Goal: Information Seeking & Learning: Find specific page/section

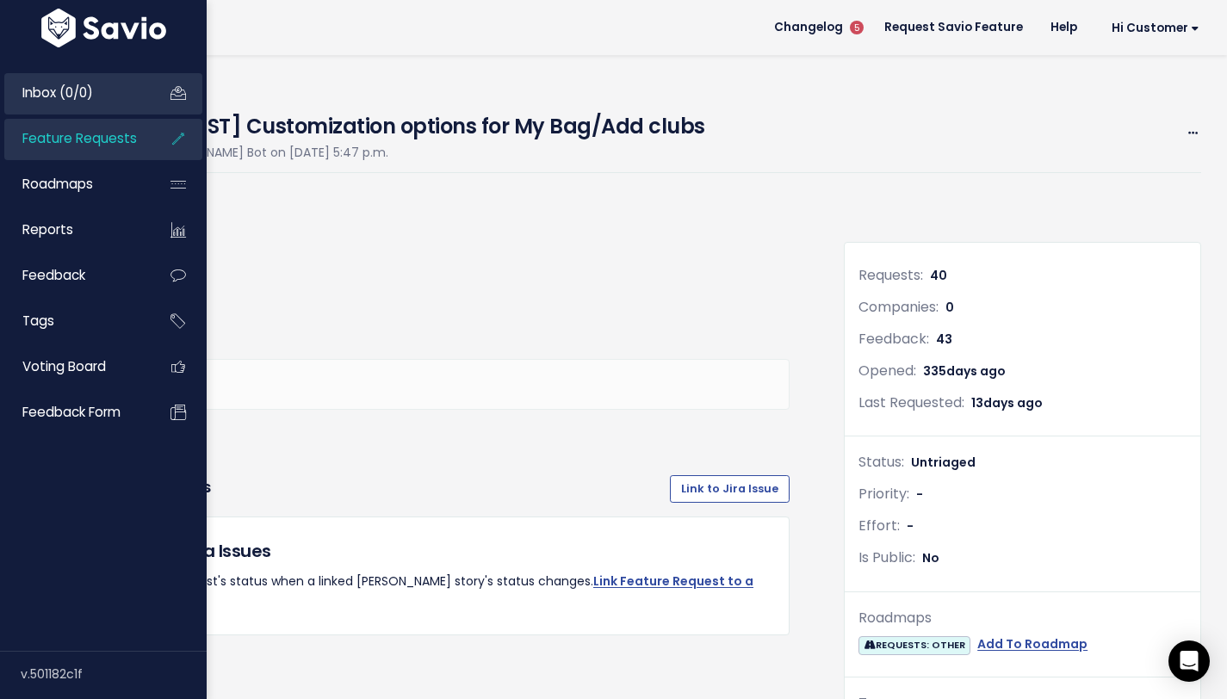
scroll to position [1943, 0]
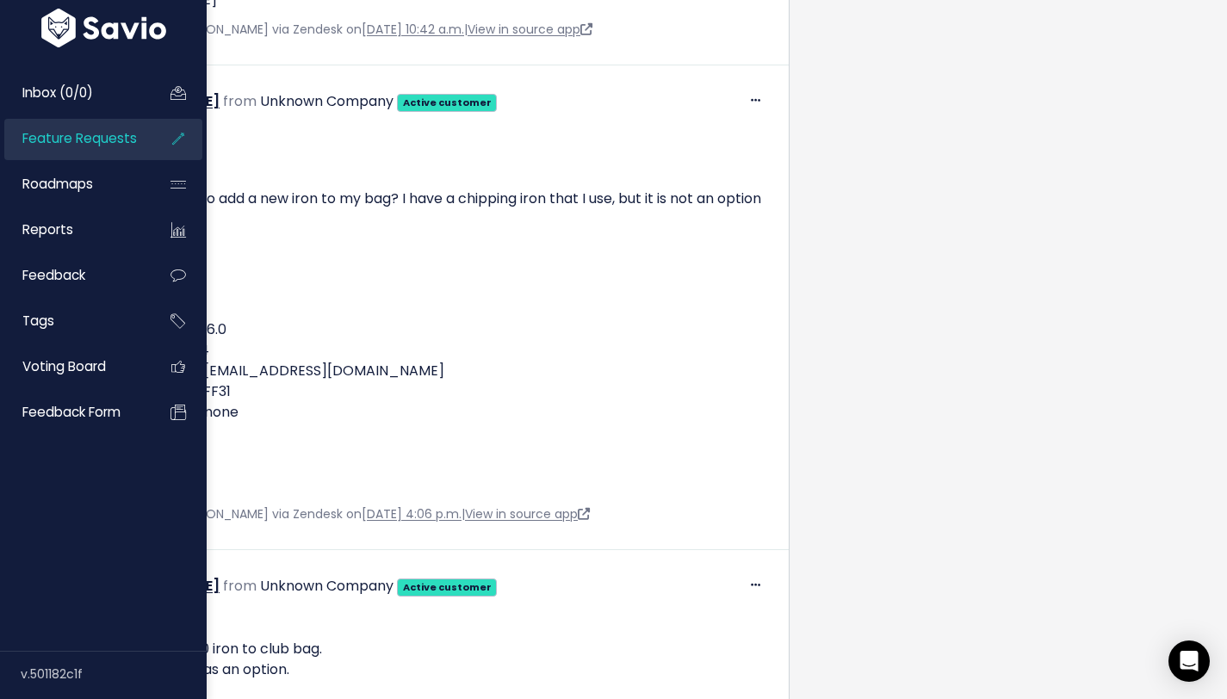
click at [59, 140] on span "Feature Requests" at bounding box center [79, 138] width 115 height 18
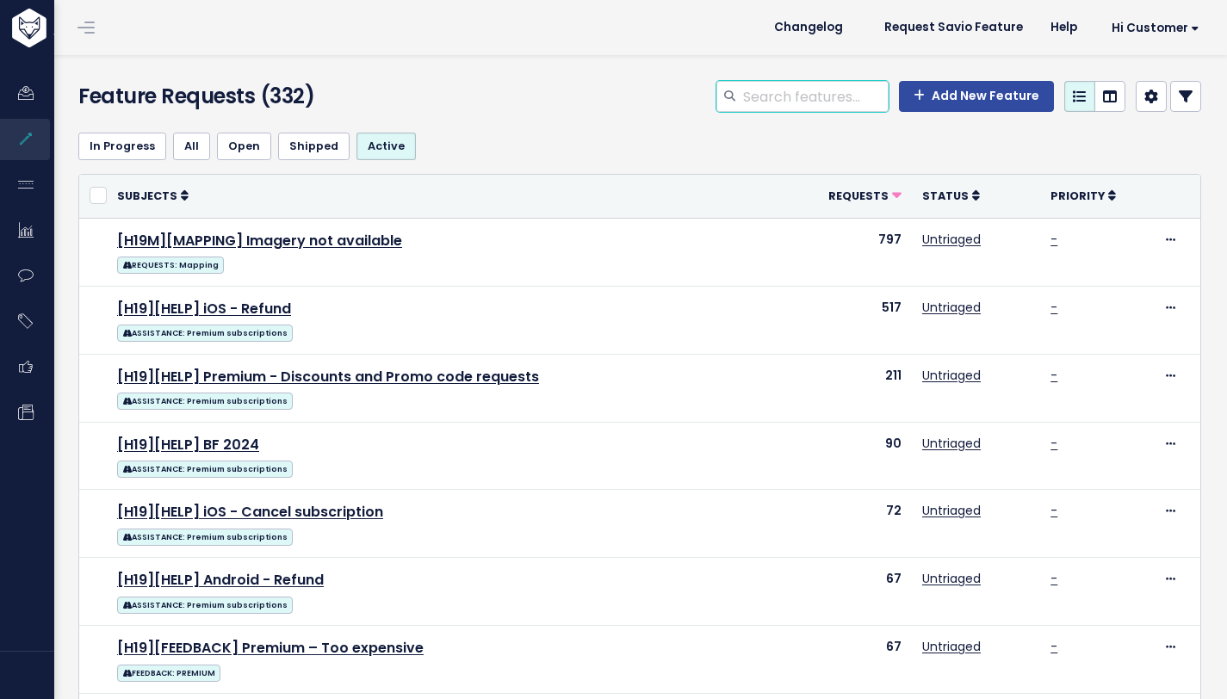
click at [818, 96] on input "search" at bounding box center [814, 96] width 147 height 31
type input "gps not working"
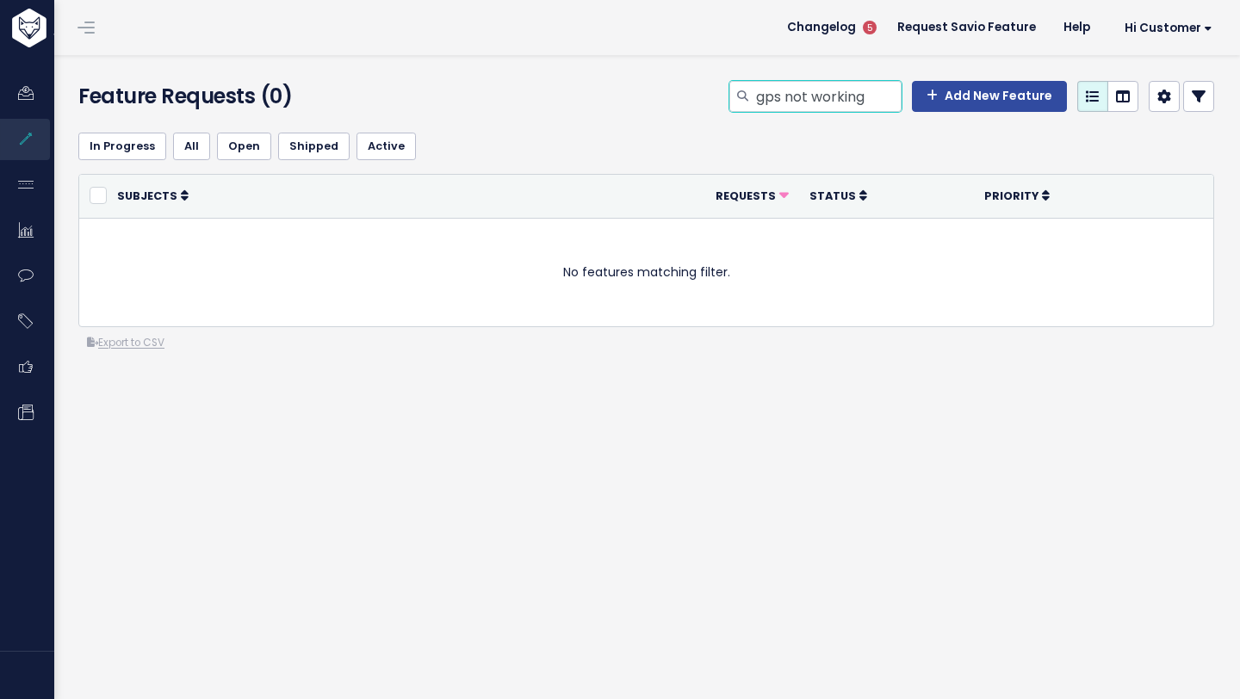
drag, startPoint x: 882, startPoint y: 102, endPoint x: 775, endPoint y: 99, distance: 107.7
click at [775, 99] on input "gps not working" at bounding box center [827, 96] width 147 height 31
type input "gps"
